Goal: Task Accomplishment & Management: Manage account settings

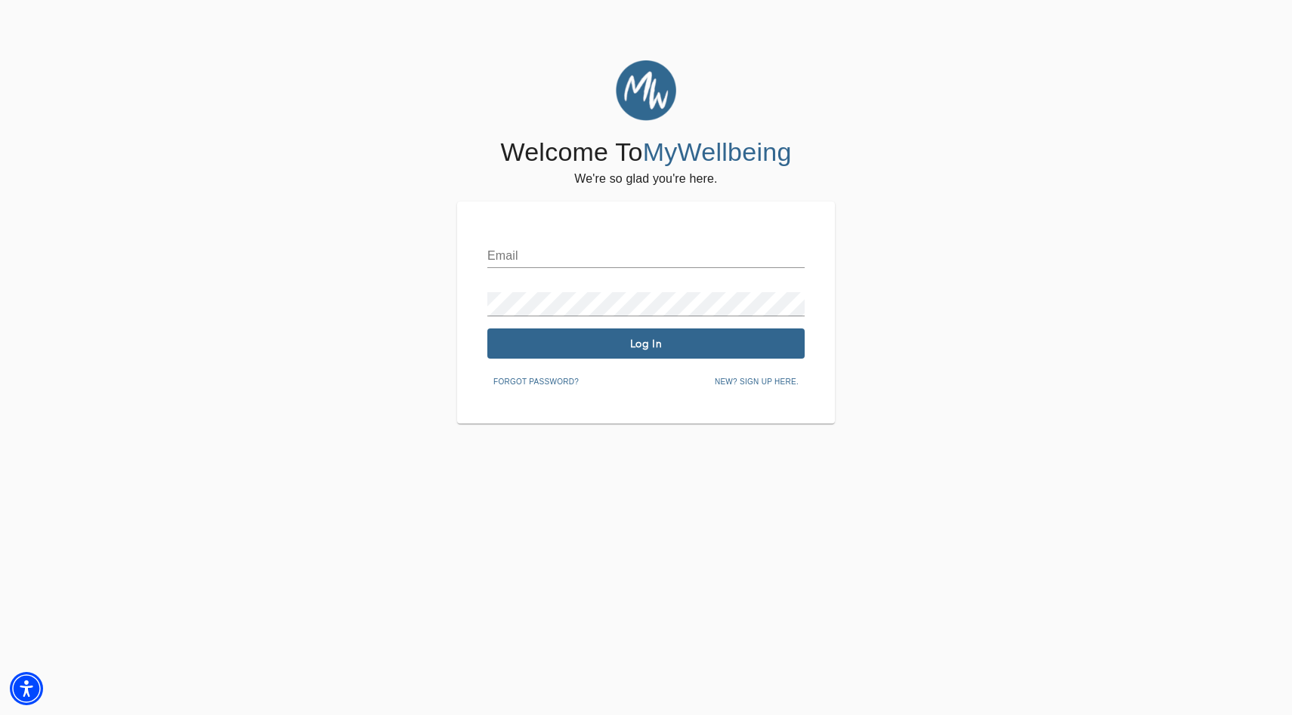
click at [549, 255] on input "text" at bounding box center [645, 256] width 317 height 24
type input "[EMAIL_ADDRESS][DOMAIN_NAME]"
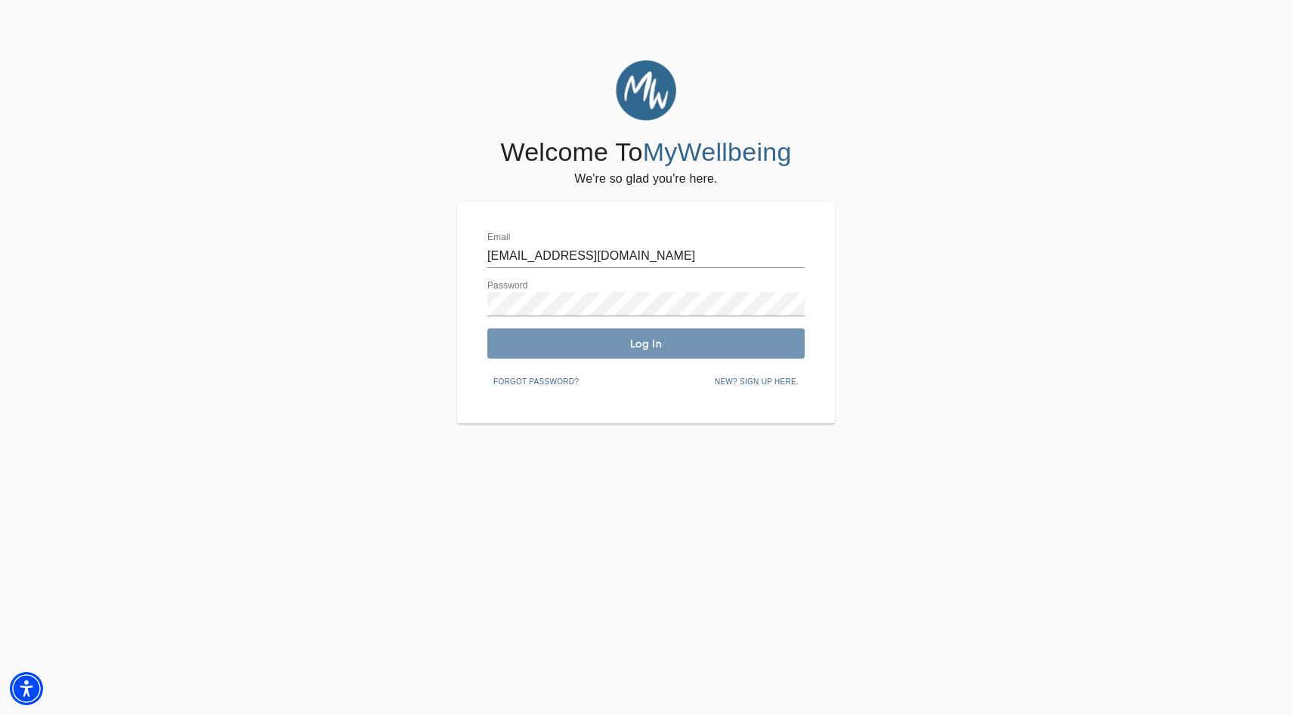
click at [588, 351] on button "Log In" at bounding box center [645, 344] width 317 height 30
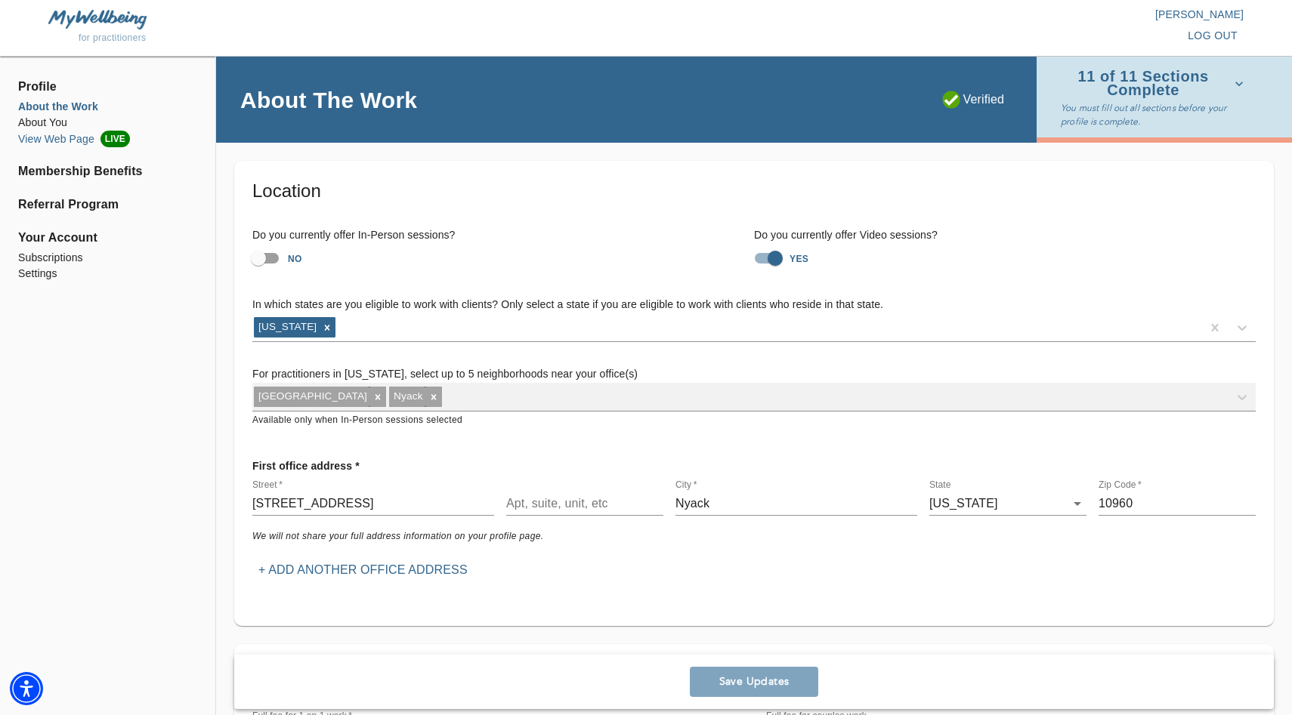
click at [73, 132] on li "View Web Page LIVE" at bounding box center [107, 139] width 179 height 17
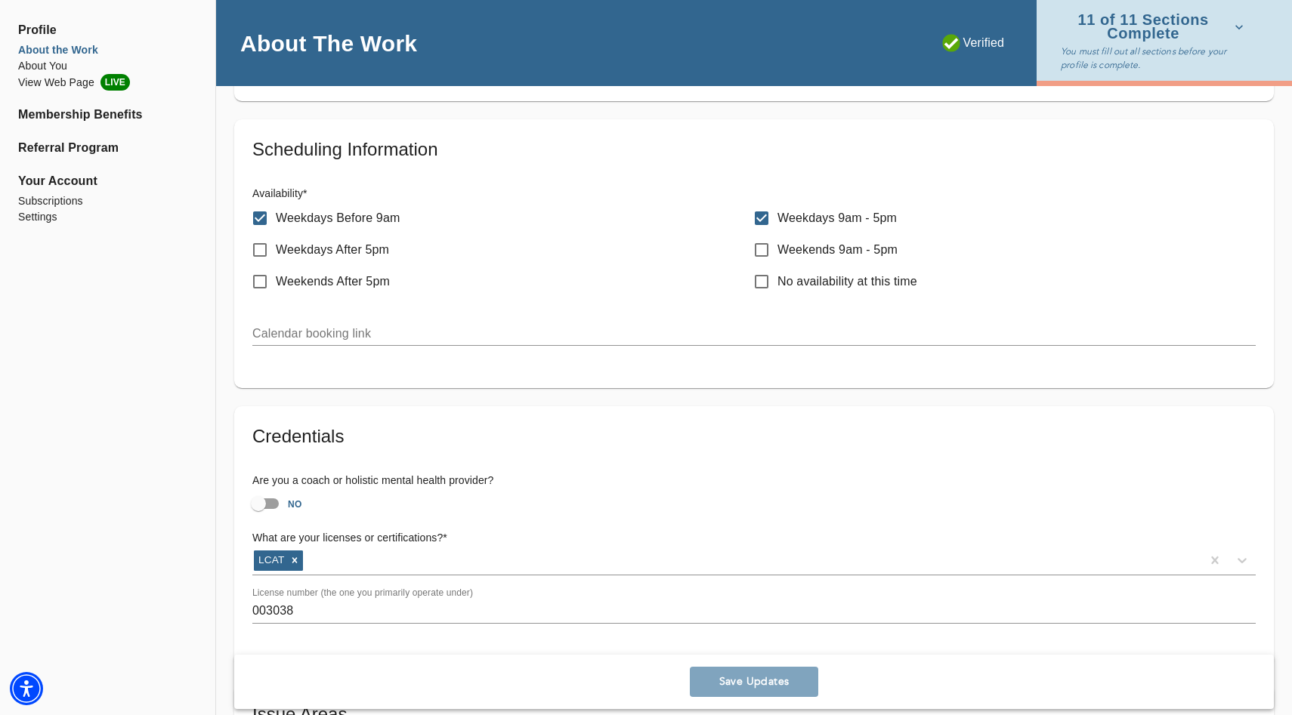
scroll to position [746, 0]
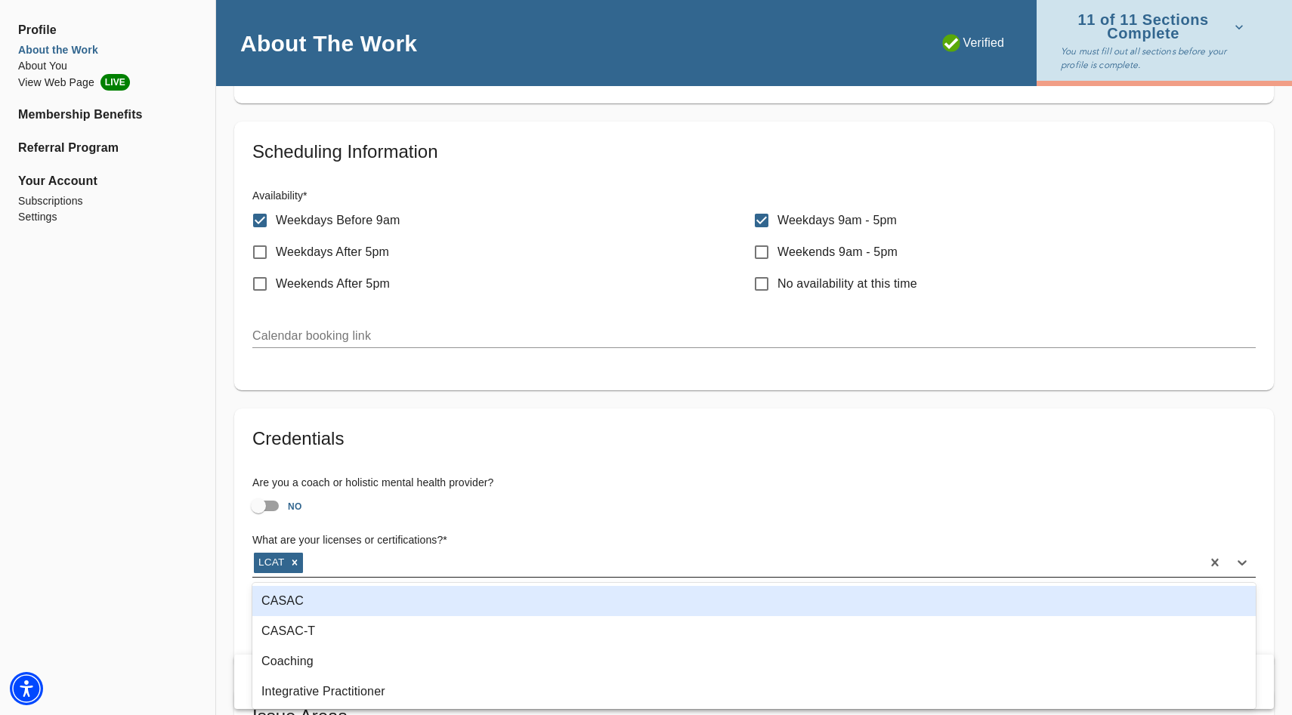
click at [344, 564] on div "LCAT" at bounding box center [726, 563] width 949 height 24
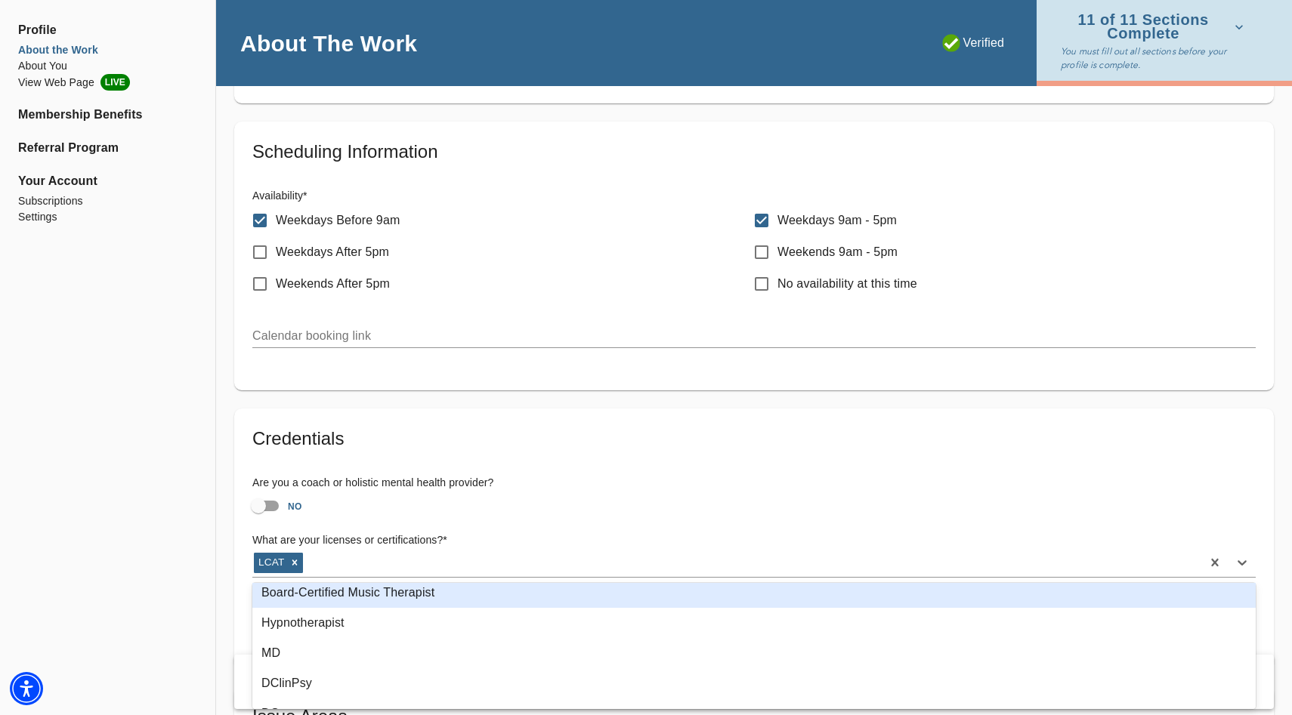
scroll to position [450, 0]
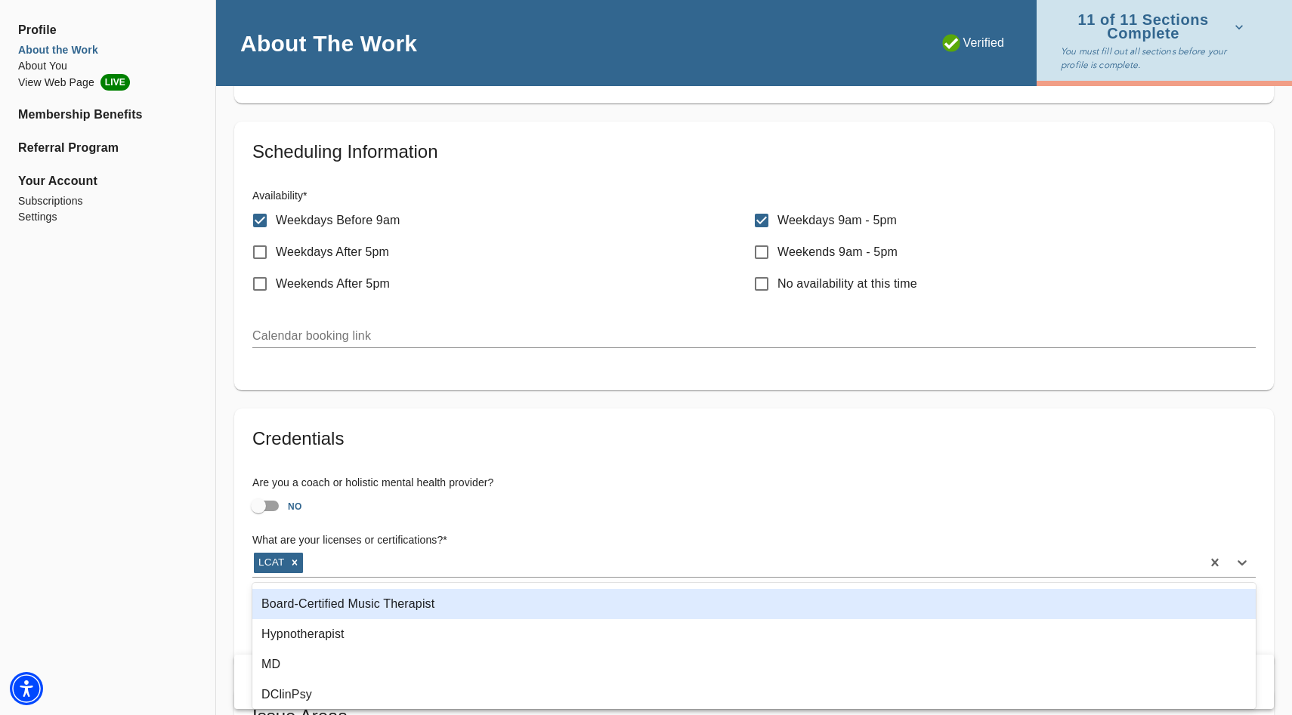
click at [338, 601] on div "Board-Certified Music Therapist" at bounding box center [753, 604] width 1003 height 30
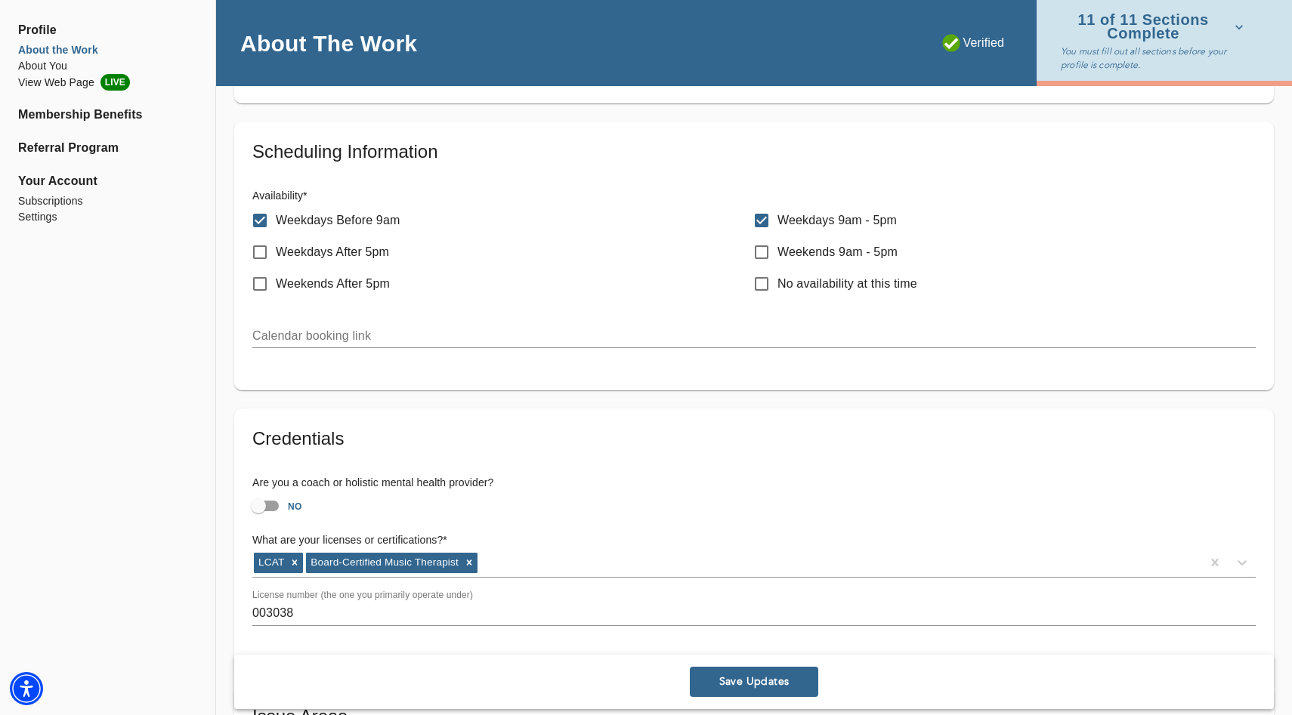
click at [740, 683] on span "Save Updates" at bounding box center [754, 682] width 116 height 14
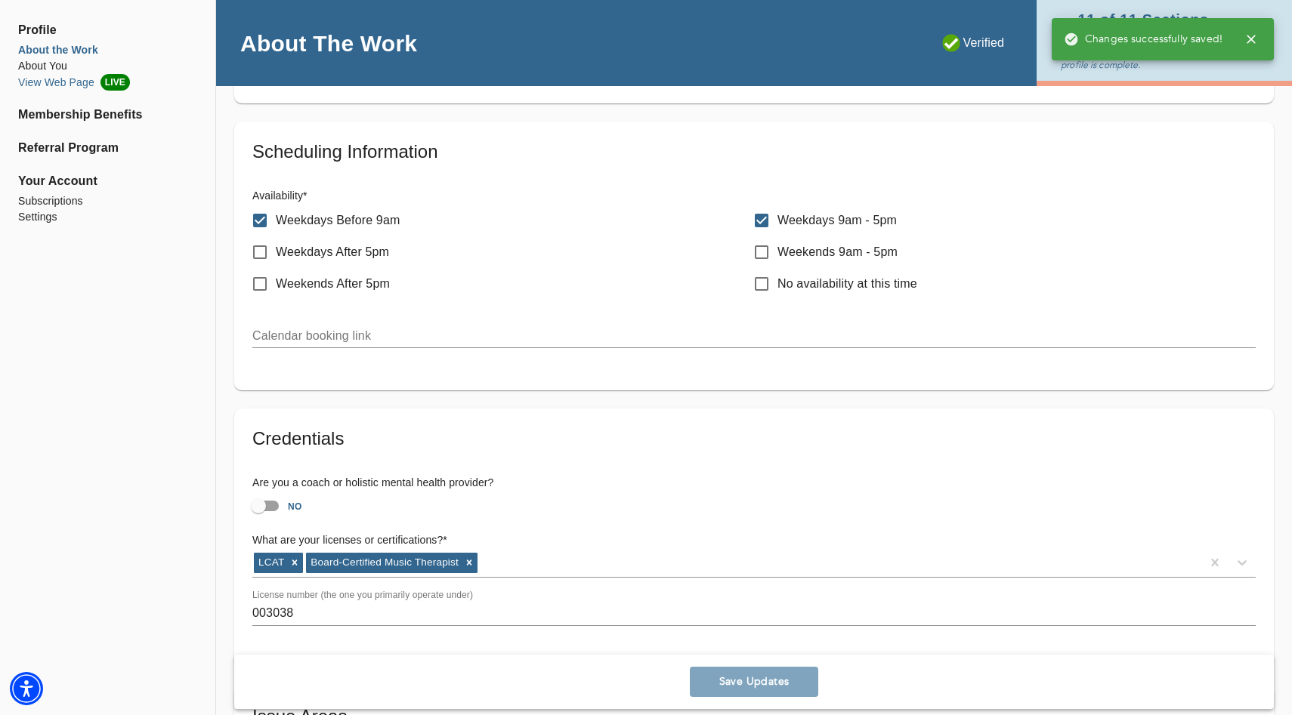
click at [45, 79] on li "View Web Page LIVE" at bounding box center [107, 82] width 179 height 17
